Goal: Communication & Community: Participate in discussion

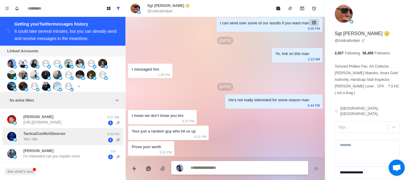
click at [55, 147] on div "[PERSON_NAME] I'm interested can you explain more." at bounding box center [56, 153] width 99 height 12
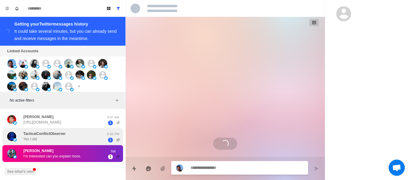
click at [75, 144] on div "TacticalConflictObserver Yes I did 8:56 PM 1" at bounding box center [62, 136] width 121 height 17
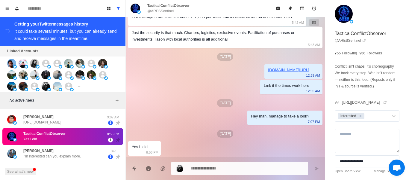
drag, startPoint x: 207, startPoint y: 112, endPoint x: 255, endPoint y: 174, distance: 78.7
drag, startPoint x: 99, startPoint y: 22, endPoint x: 88, endPoint y: 30, distance: 13.5
click at [98, 23] on div "Getting your Twitter messages history" at bounding box center [66, 23] width 104 height 7
click at [86, 31] on div "It could take several minutes, but you can already send and receive messages in…" at bounding box center [65, 35] width 102 height 12
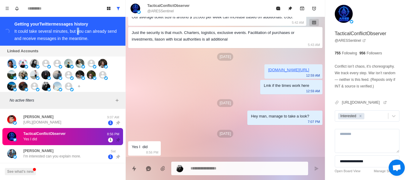
drag, startPoint x: 65, startPoint y: 33, endPoint x: 0, endPoint y: 25, distance: 65.8
click at [51, 32] on div "It could take several minutes, but you can already send and receive messages in…" at bounding box center [65, 35] width 102 height 12
click at [0, 25] on div "Loading... Getting your Twitter messages history It could take several minutes,…" at bounding box center [63, 31] width 126 height 29
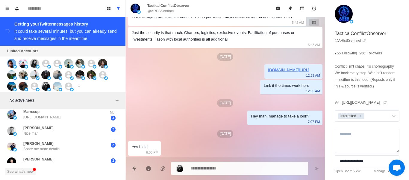
click at [22, 173] on button "See what's new" at bounding box center [20, 171] width 31 height 7
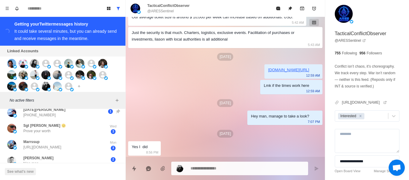
scroll to position [0, 0]
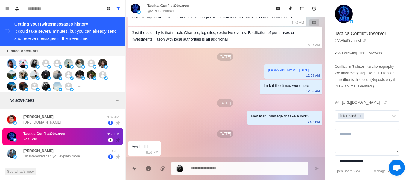
type textarea "*"
